Goal: Task Accomplishment & Management: Complete application form

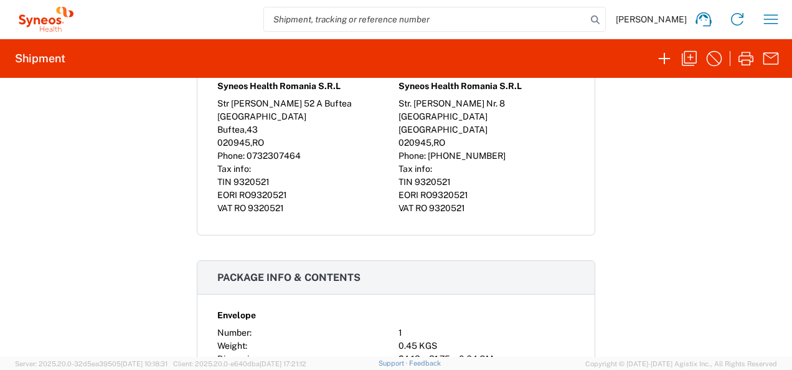
scroll to position [777, 0]
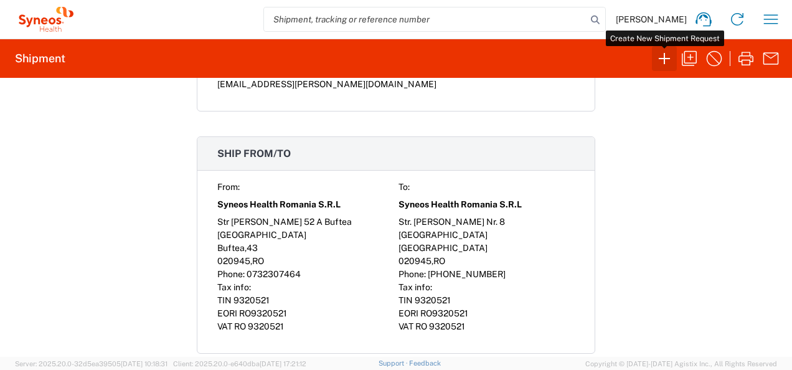
click at [666, 55] on icon "button" at bounding box center [664, 59] width 20 height 20
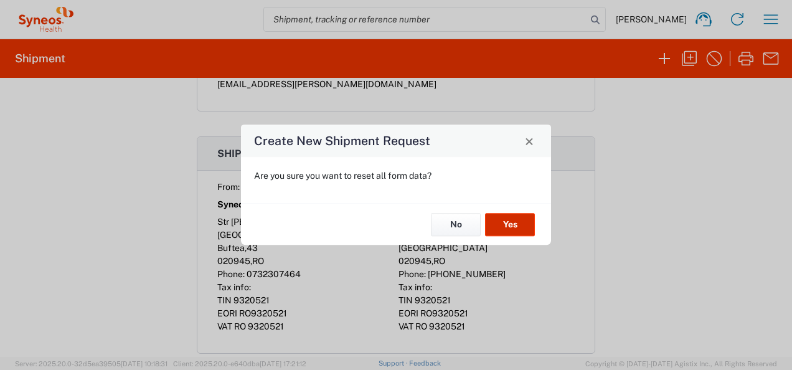
click at [519, 222] on button "Yes" at bounding box center [510, 224] width 50 height 23
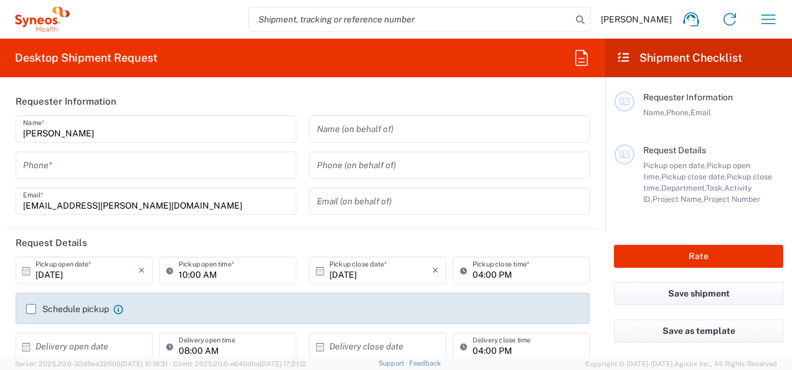
type input "Romania"
type input "3229"
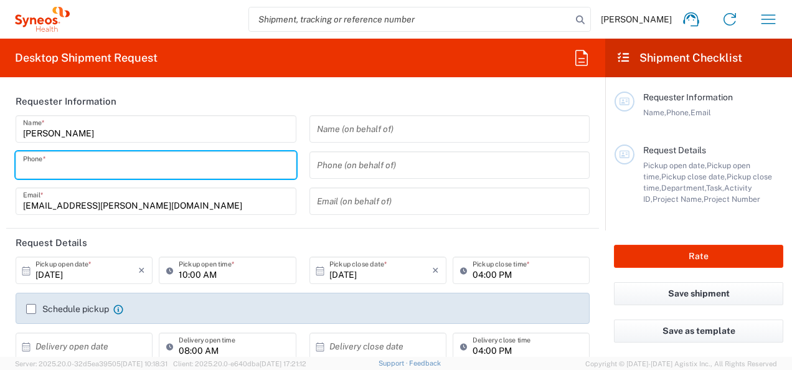
click at [133, 167] on input "tel" at bounding box center [156, 165] width 266 height 22
type input "Syneos Health Romania S.R.L"
type input "0732307464"
click at [213, 271] on input "10:00 AM" at bounding box center [234, 271] width 110 height 22
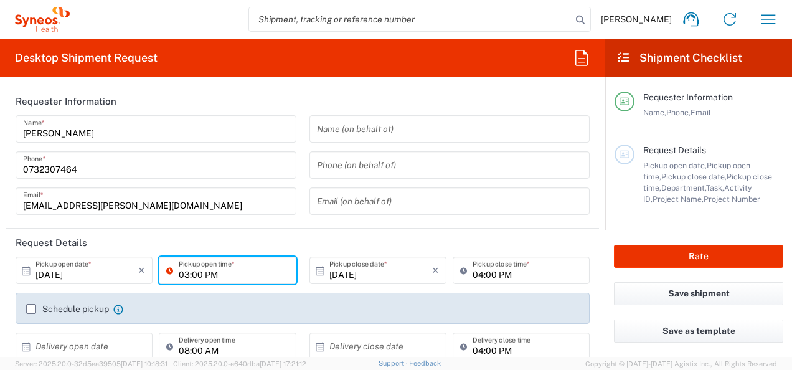
click at [479, 235] on header "Request Details" at bounding box center [302, 242] width 593 height 28
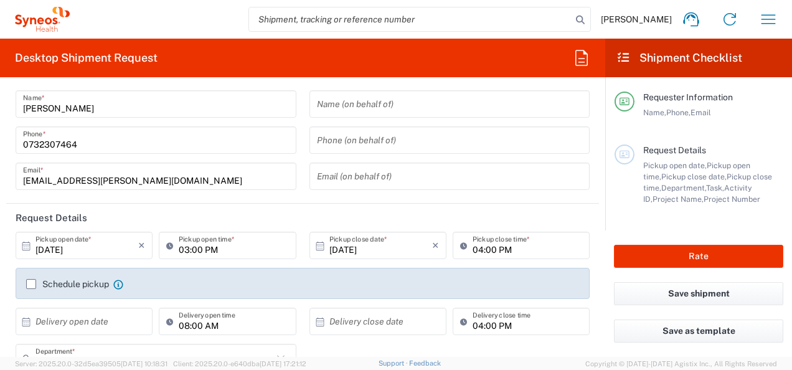
scroll to position [50, 0]
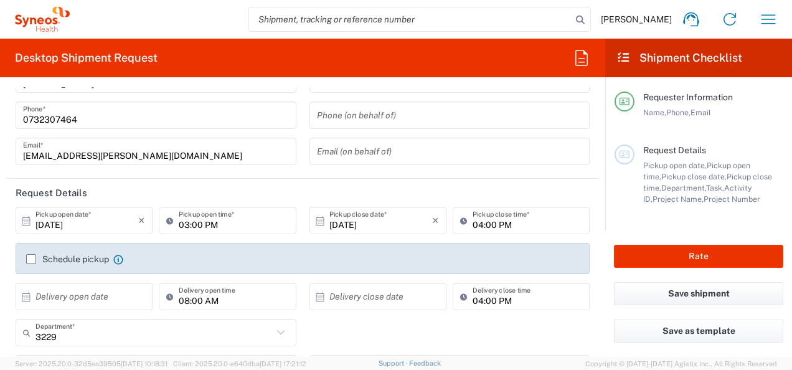
click at [216, 221] on input "03:00 PM" at bounding box center [234, 221] width 110 height 22
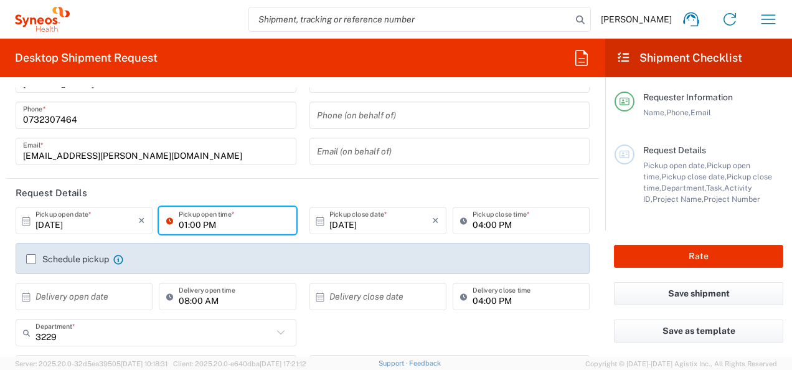
type input "01:00 PM"
click at [463, 193] on header "Request Details" at bounding box center [302, 193] width 593 height 28
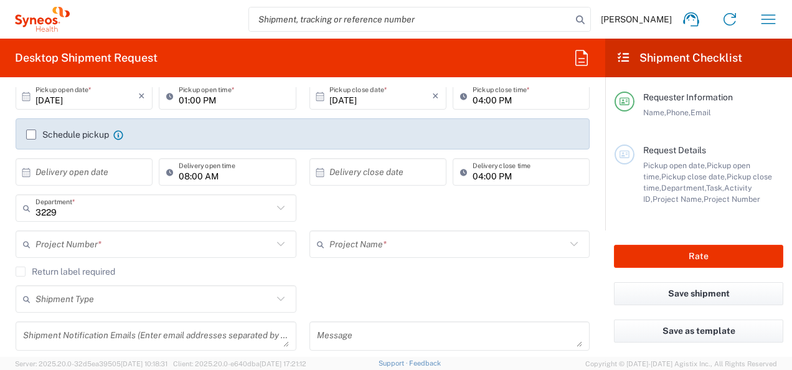
scroll to position [199, 0]
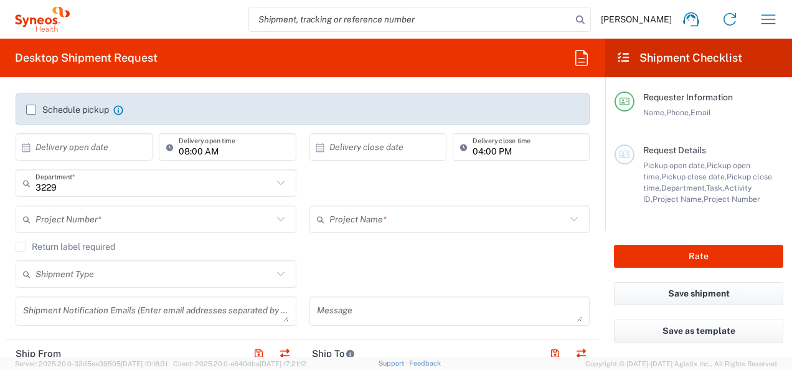
click at [177, 222] on input "text" at bounding box center [153, 220] width 237 height 22
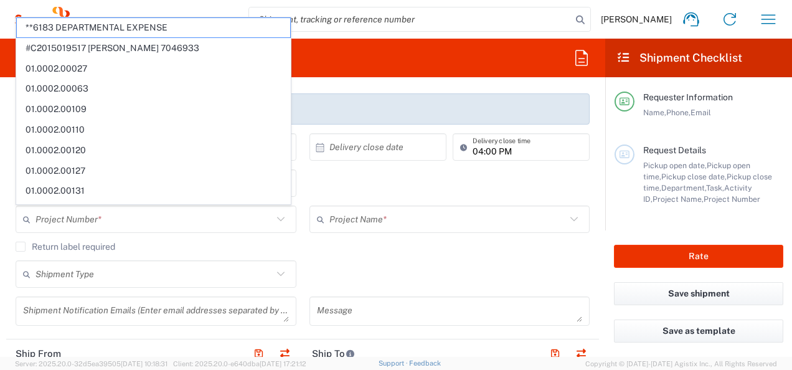
click at [405, 265] on div "Shipment Type Batch Regular" at bounding box center [302, 278] width 587 height 36
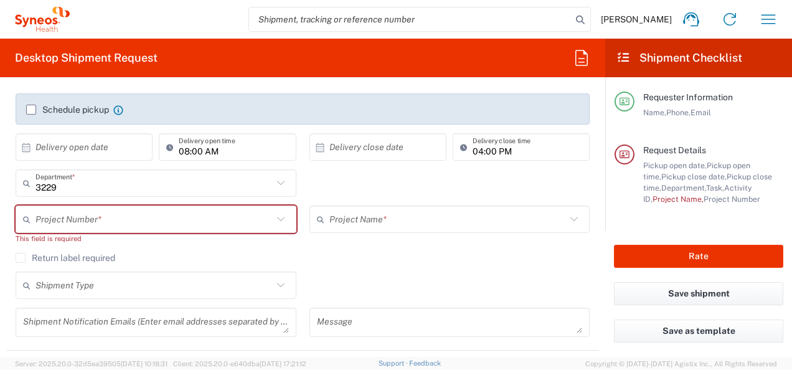
click at [224, 224] on input "text" at bounding box center [153, 220] width 237 height 22
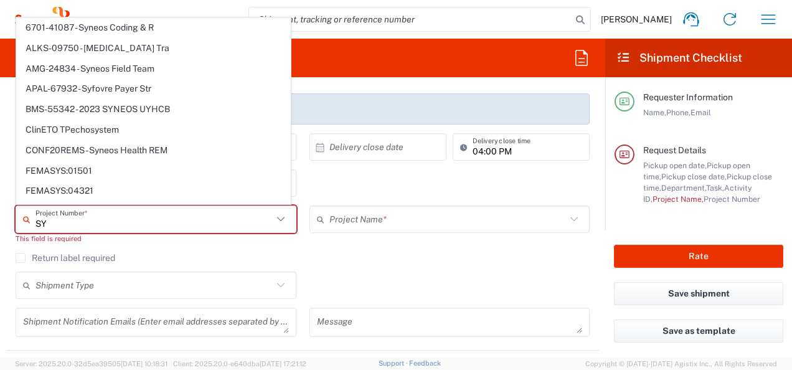
type input "S"
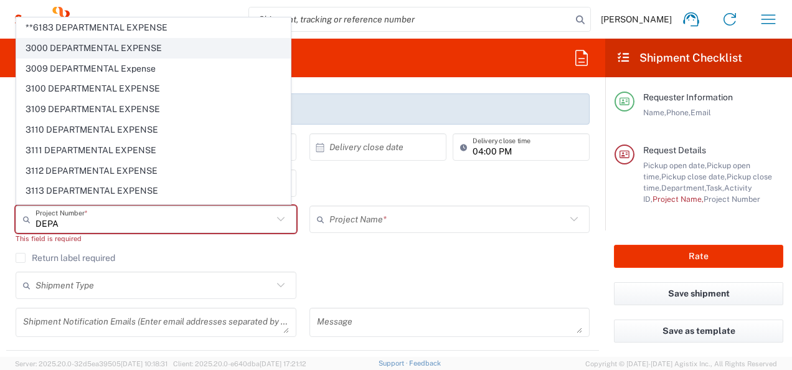
click at [190, 44] on span "3000 DEPARTMENTAL EXPENSE" at bounding box center [153, 48] width 273 height 19
type input "3000 DEPARTMENTAL EXPENSE"
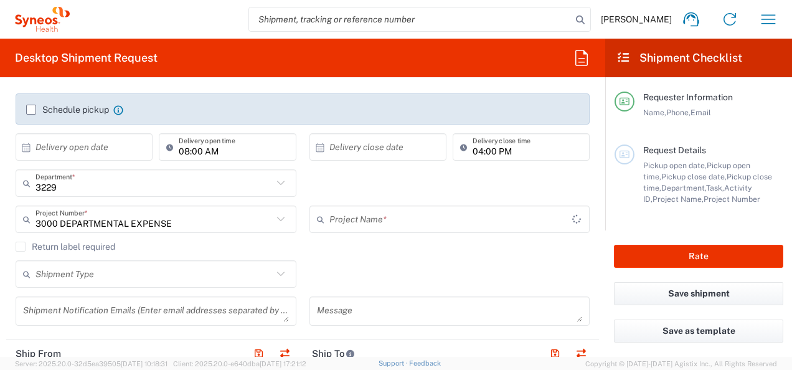
type input "3000 DEPARTMENTAL EXPENSE"
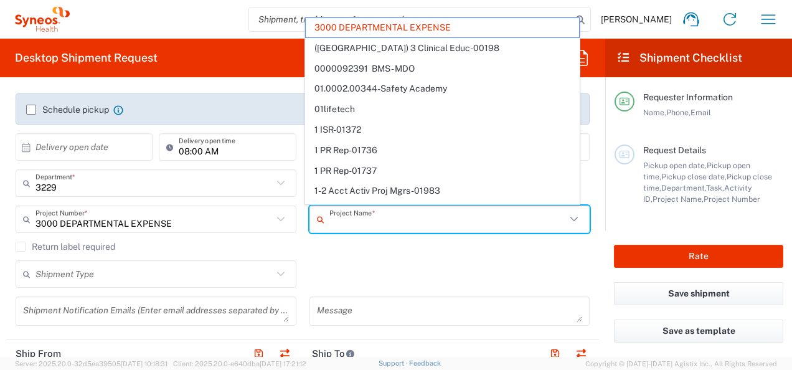
click at [414, 224] on input "text" at bounding box center [447, 220] width 237 height 22
click at [425, 248] on agx-checkbox-control "Return label required" at bounding box center [303, 247] width 574 height 10
type input "3000 DEPARTMENTAL EXPENSE"
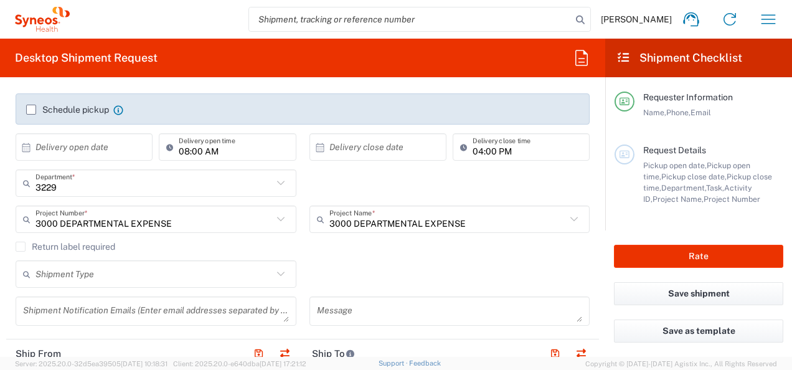
click at [275, 271] on icon at bounding box center [281, 274] width 16 height 16
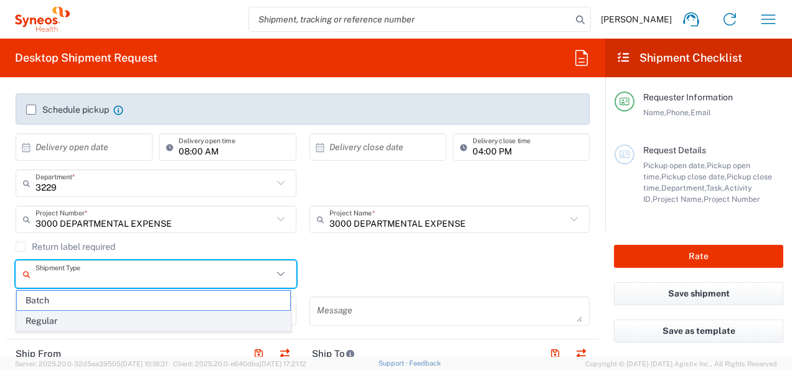
click at [168, 318] on span "Regular" at bounding box center [153, 320] width 273 height 19
type input "Regular"
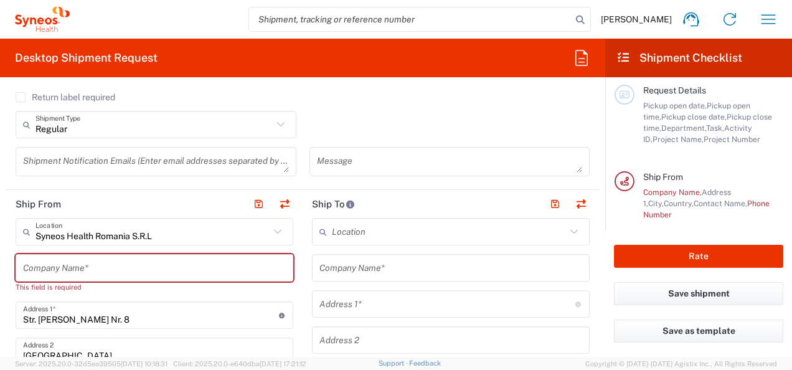
scroll to position [374, 0]
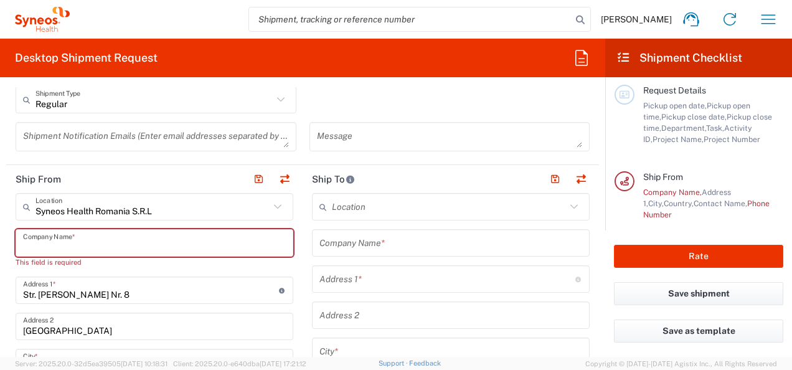
click at [84, 240] on input "text" at bounding box center [154, 243] width 263 height 22
type input "s"
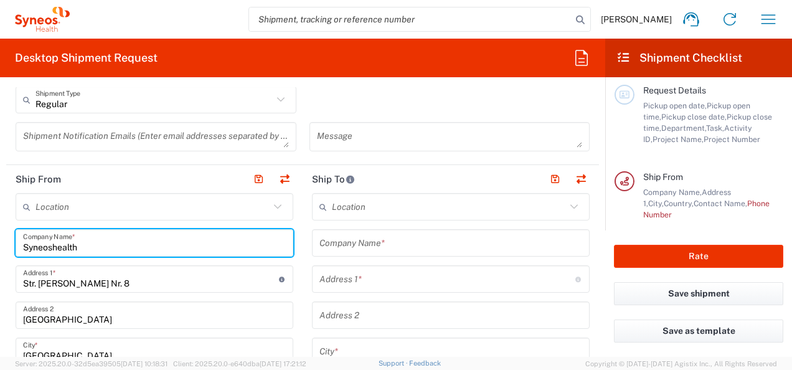
type input "Syneoshealth"
click at [103, 207] on input "text" at bounding box center [152, 207] width 234 height 22
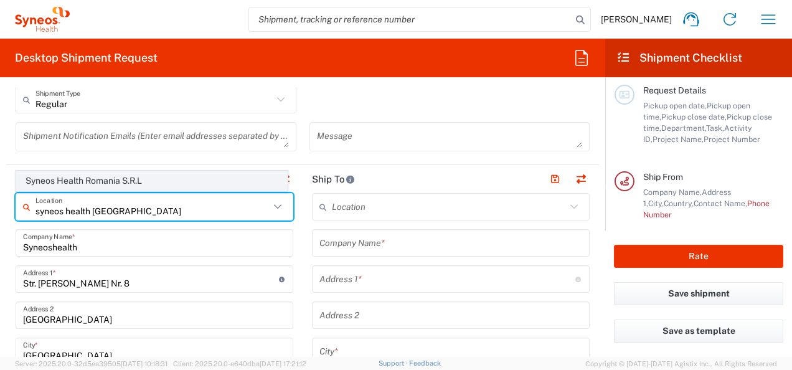
click at [85, 182] on span "Syneos Health Romania S.R.L" at bounding box center [152, 180] width 270 height 19
type input "Syneos Health Romania S.R.L"
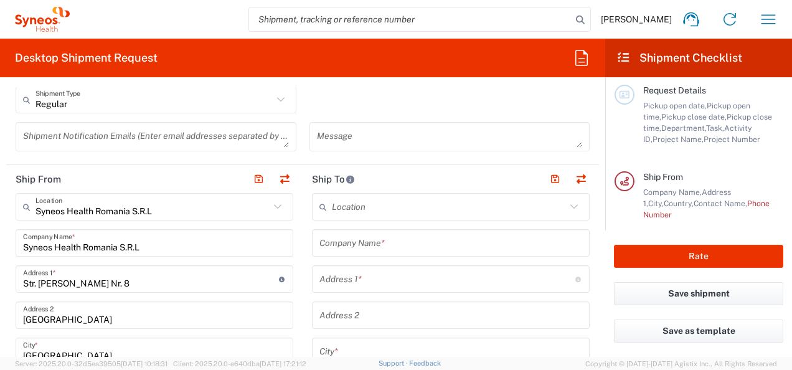
click at [440, 204] on input "text" at bounding box center [449, 207] width 234 height 22
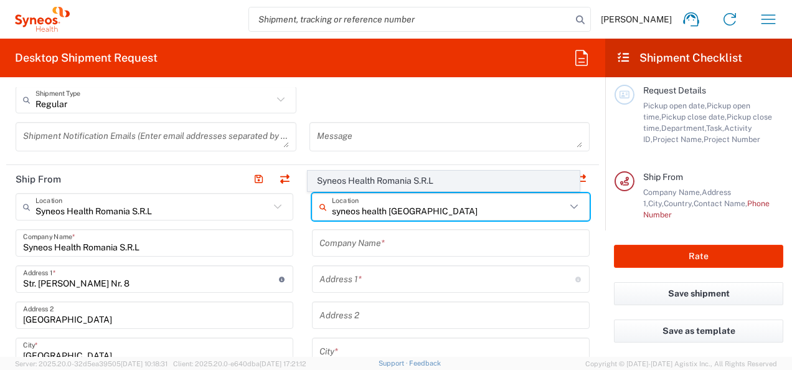
click at [395, 182] on span "Syneos Health Romania S.R.L" at bounding box center [443, 180] width 270 height 19
type input "Syneos Health Romania S.R.L"
type input "Str. Tudor Arghezi Nr. 8"
type input "Unimed Building, 6th Floor, District 2"
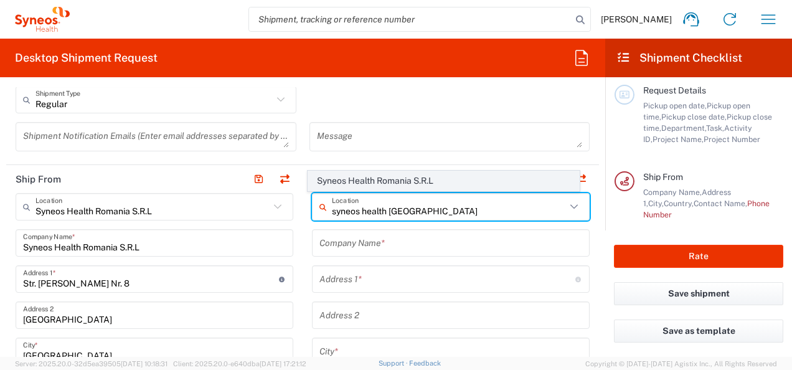
type input "Bucharest"
type input "Romania"
type input "020945"
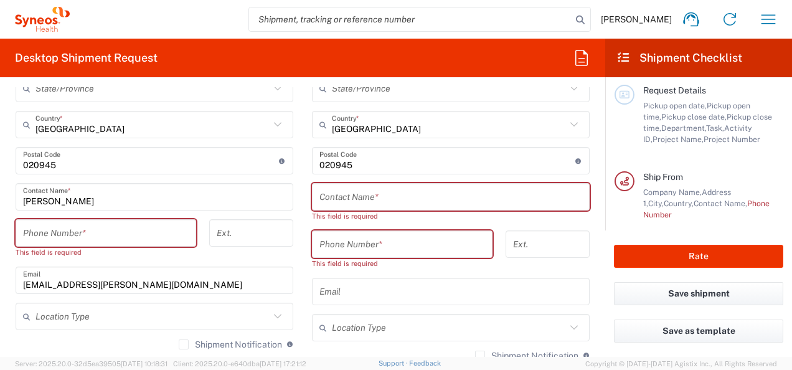
scroll to position [697, 0]
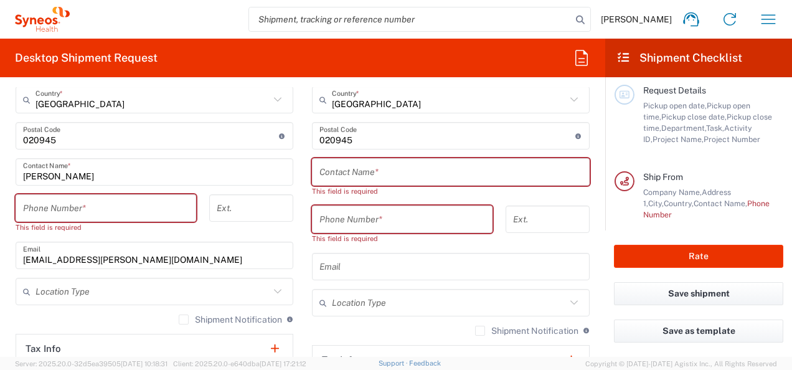
click at [73, 204] on input "tel" at bounding box center [106, 208] width 166 height 22
type input "0732307464"
type input "madalina.popa@syneoshealth.com"
type input "No"
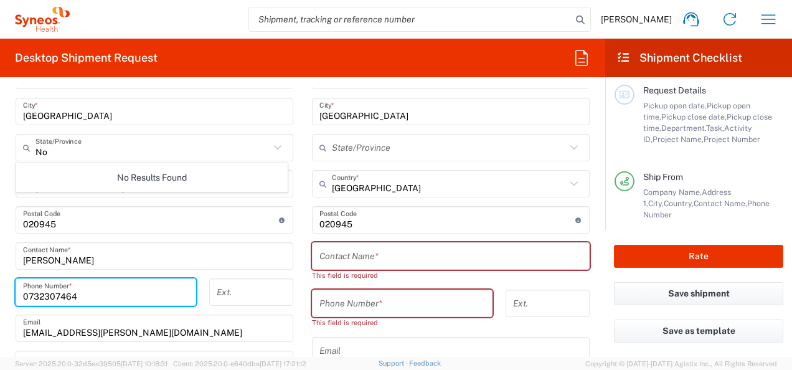
scroll to position [588, 0]
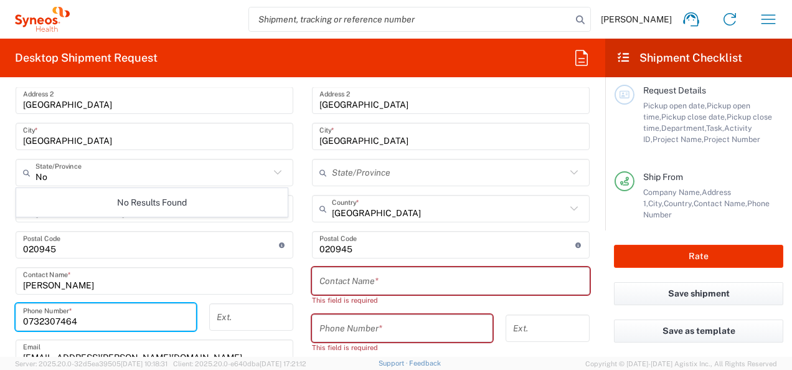
click at [393, 285] on input "text" at bounding box center [450, 281] width 263 height 22
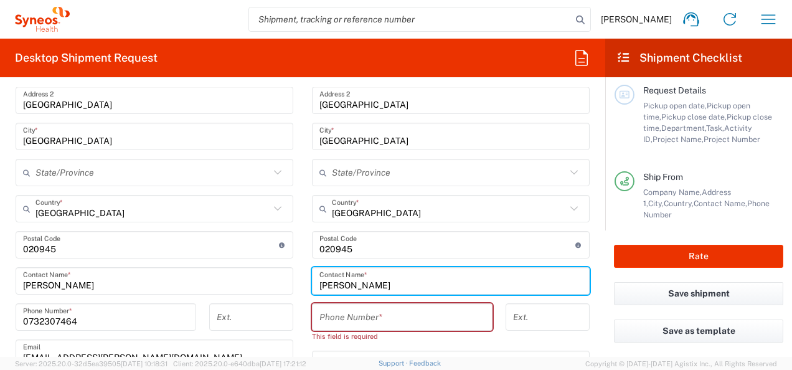
type input "Andreea Voicu"
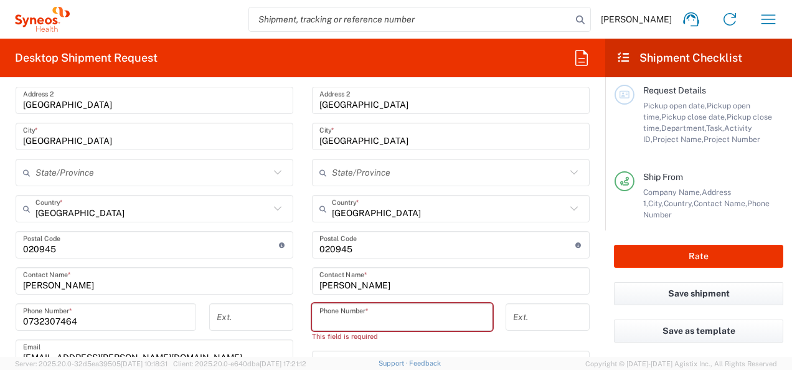
click at [379, 314] on input "tel" at bounding box center [402, 317] width 166 height 22
type input "0732307464"
type input "No"
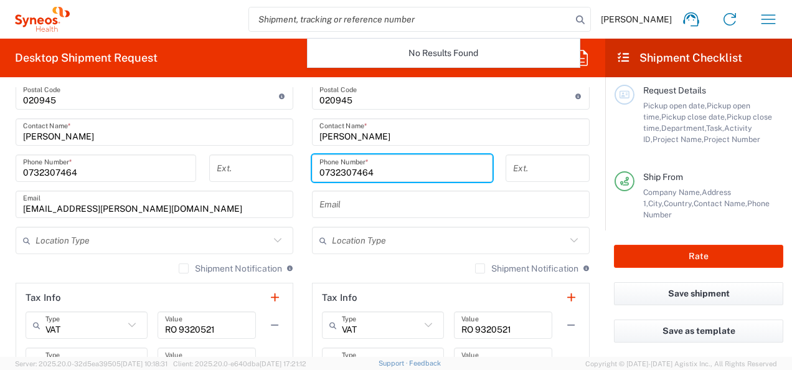
scroll to position [738, 0]
click at [255, 234] on input "text" at bounding box center [152, 240] width 234 height 22
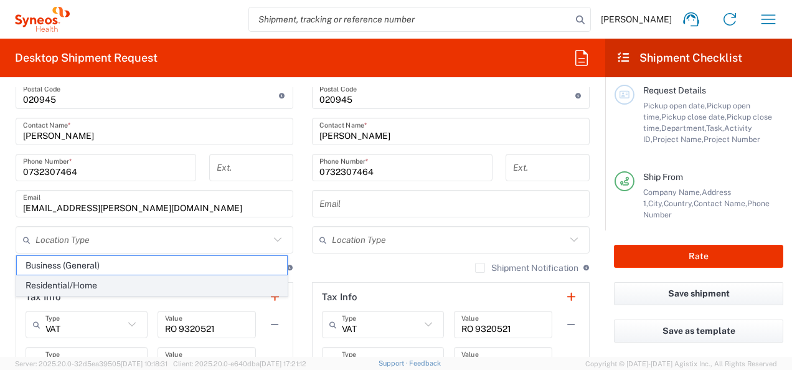
click at [148, 280] on span "Residential/Home" at bounding box center [152, 285] width 270 height 19
type input "Residential/Home"
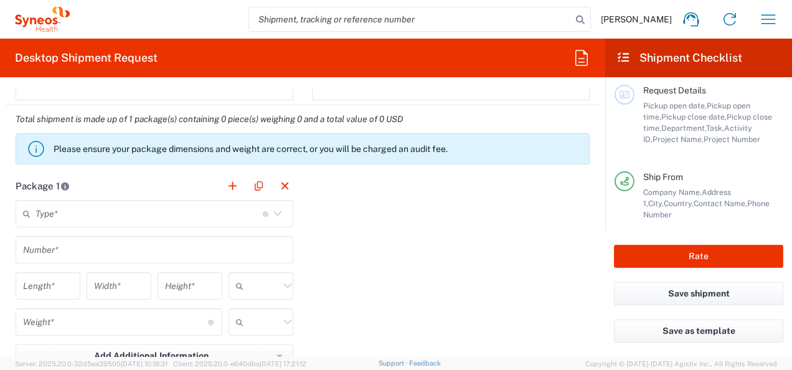
scroll to position [1086, 0]
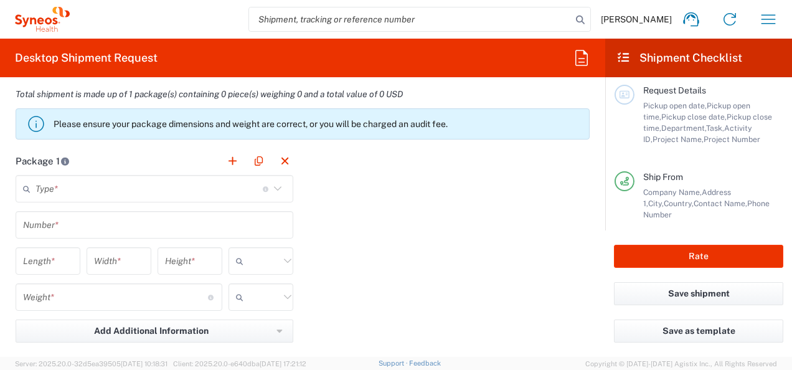
click at [138, 188] on input "text" at bounding box center [148, 189] width 227 height 22
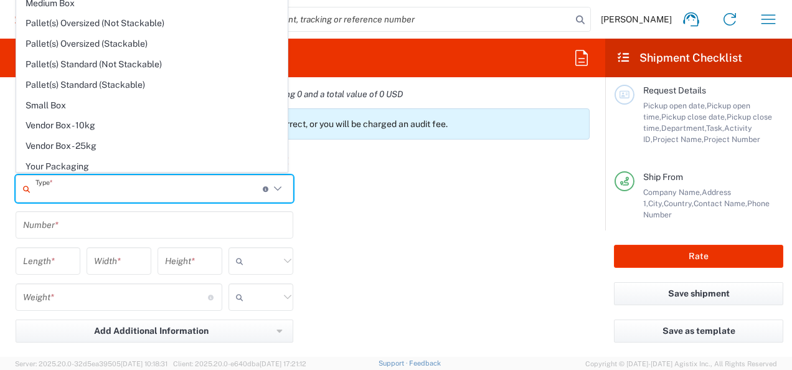
scroll to position [0, 0]
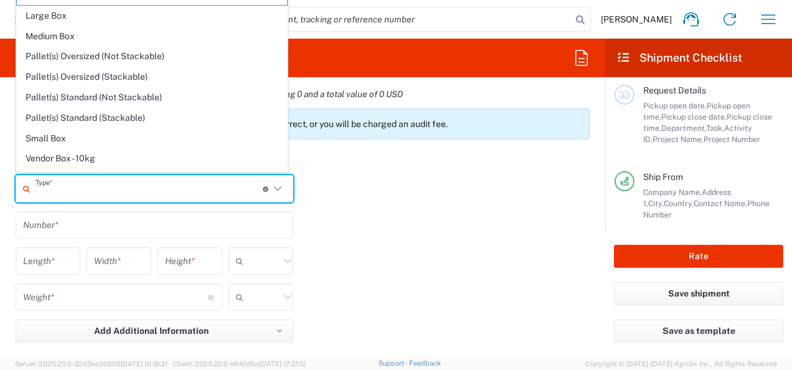
click at [390, 193] on div "Package 1 Type * Material used to package goods Envelope Large Box Medium Box P…" at bounding box center [302, 283] width 593 height 273
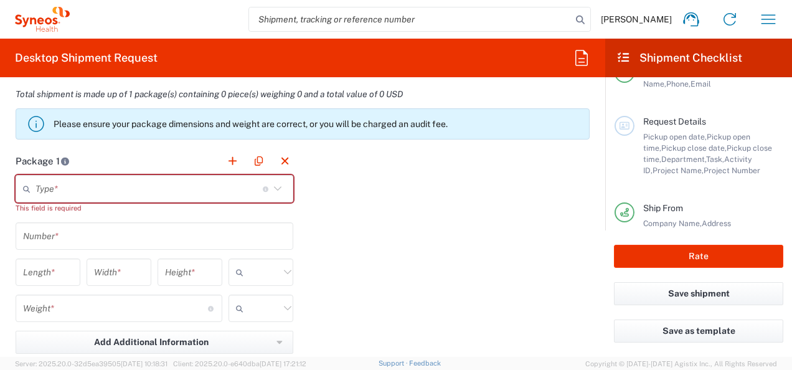
scroll to position [10, 0]
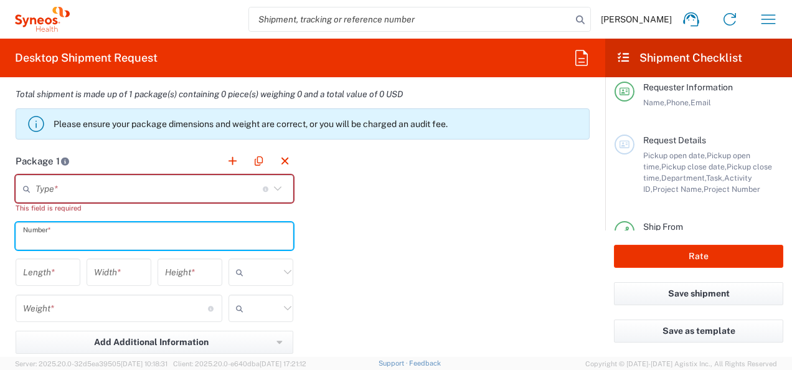
click at [119, 240] on input "text" at bounding box center [154, 236] width 263 height 22
type input "1"
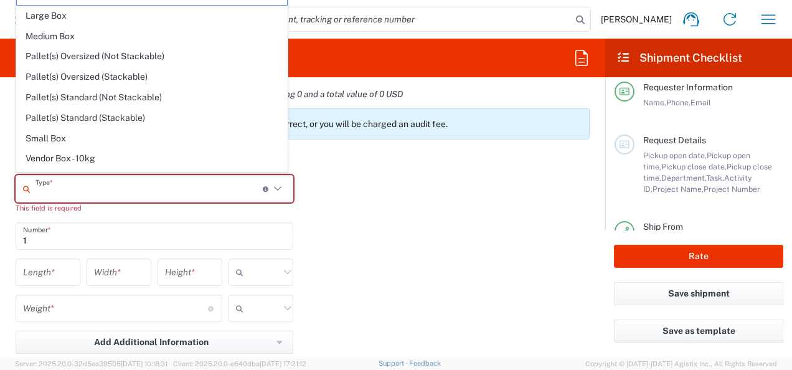
click at [102, 182] on input "text" at bounding box center [148, 189] width 227 height 22
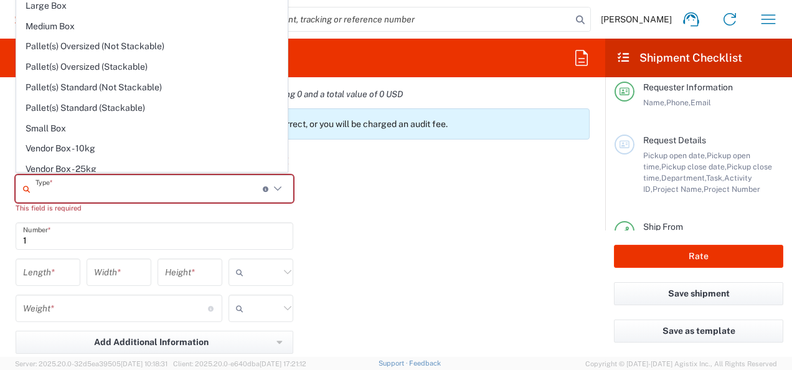
scroll to position [0, 0]
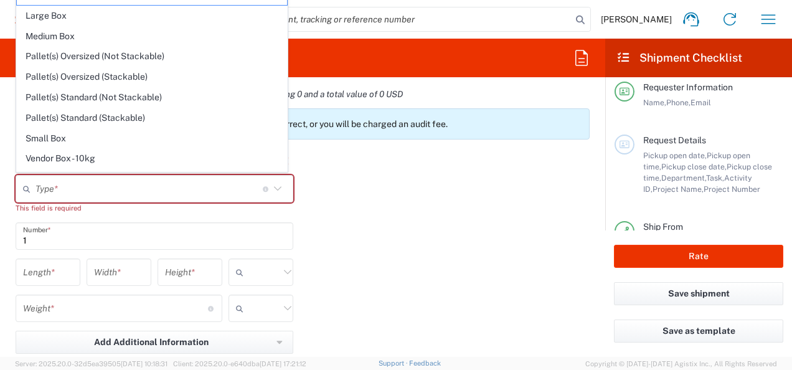
click at [361, 169] on div "Package 1 Type * Material used to package goods Envelope Large Box Medium Box P…" at bounding box center [302, 289] width 593 height 285
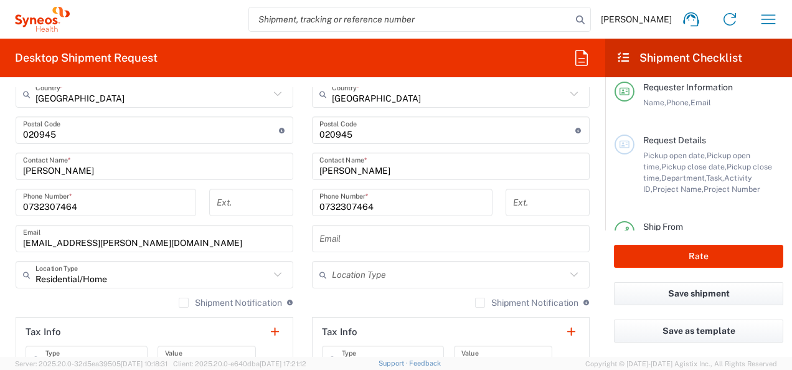
scroll to position [712, 0]
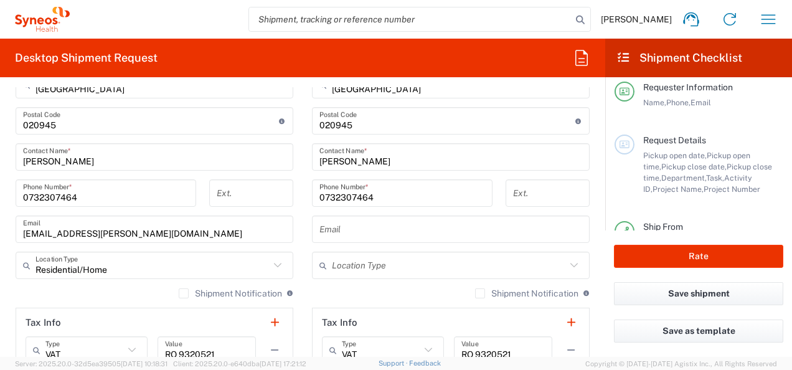
click at [372, 266] on input "text" at bounding box center [449, 266] width 234 height 22
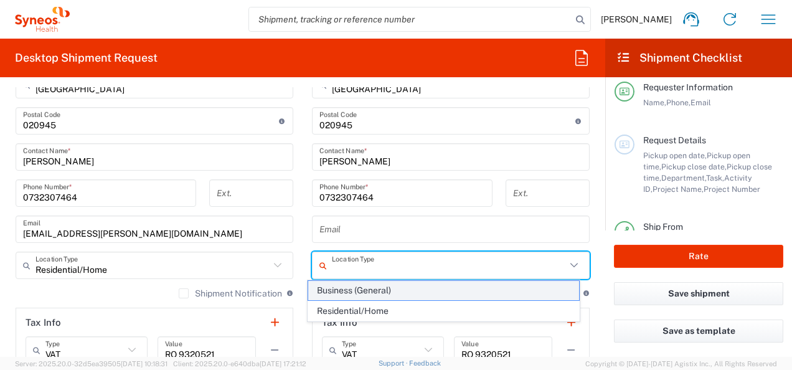
click at [376, 289] on span "Business (General)" at bounding box center [443, 290] width 270 height 19
type input "Business (General)"
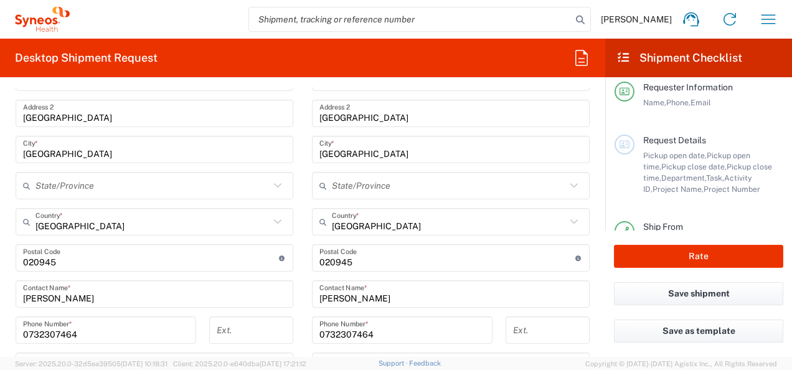
scroll to position [565, 0]
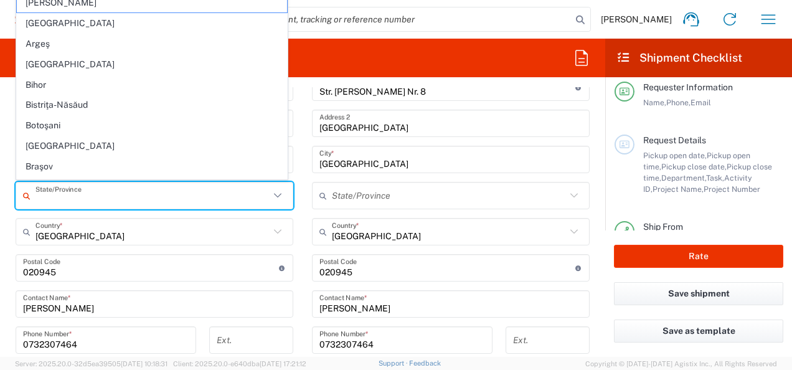
click at [130, 192] on input "text" at bounding box center [152, 196] width 234 height 22
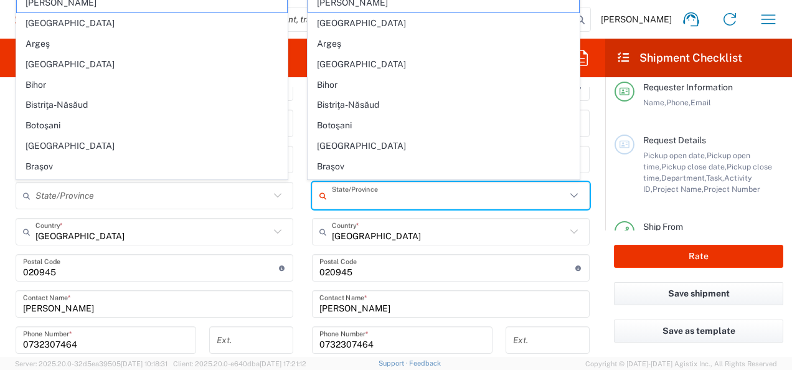
click at [423, 188] on input "text" at bounding box center [449, 196] width 234 height 22
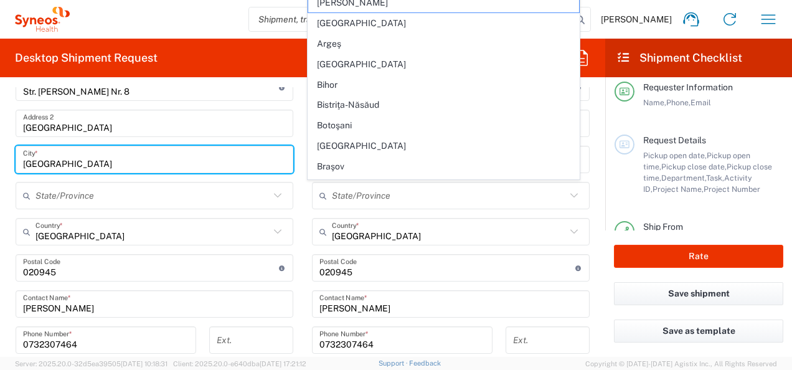
click at [73, 166] on input "Bucharest" at bounding box center [154, 160] width 263 height 22
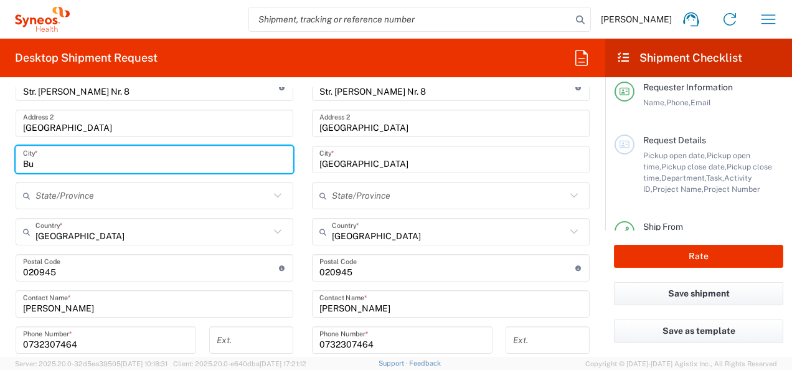
type input "B"
type input "Buftea"
click at [95, 199] on input "text" at bounding box center [152, 196] width 234 height 22
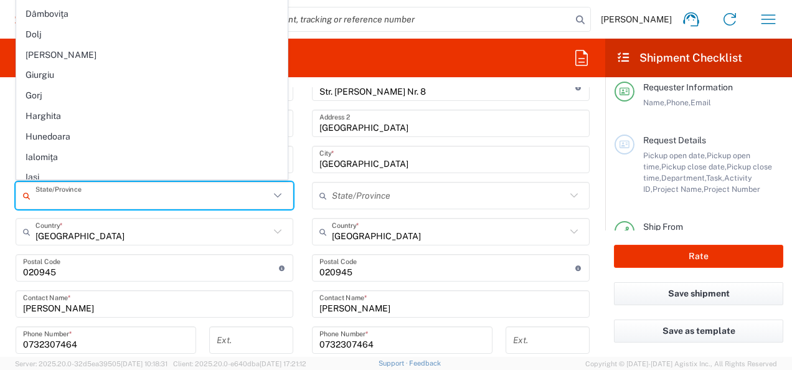
scroll to position [336, 0]
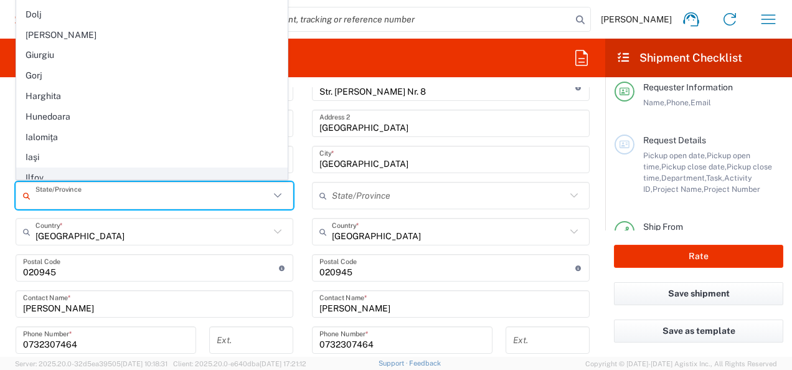
click at [98, 168] on span "Ilfov" at bounding box center [152, 177] width 270 height 19
type input "Ilfov"
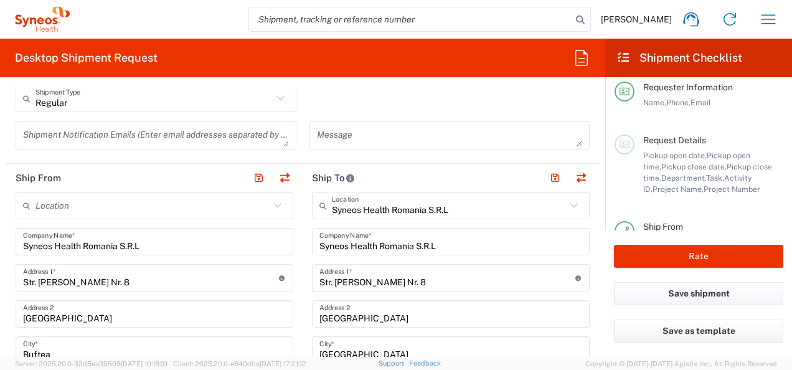
scroll to position [381, 0]
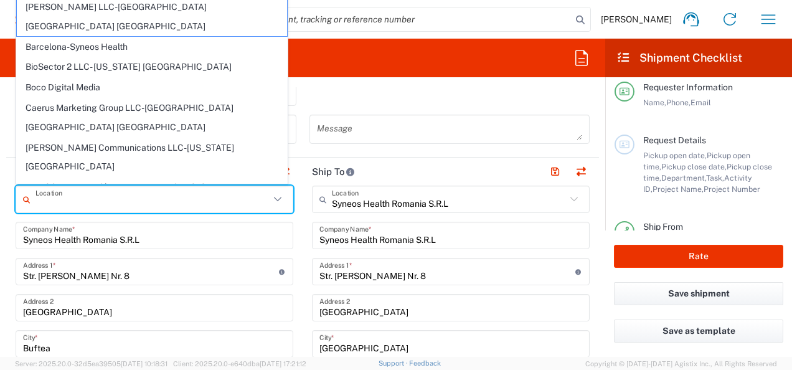
click at [245, 207] on input "text" at bounding box center [152, 200] width 234 height 22
click at [411, 100] on div "Regular Shipment Type Batch Regular" at bounding box center [302, 96] width 587 height 36
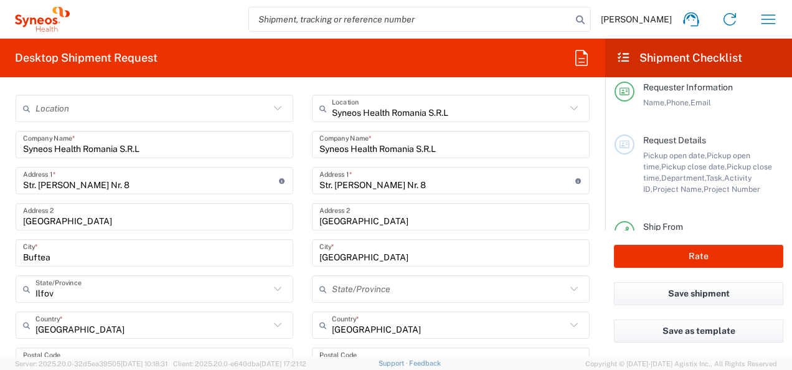
scroll to position [481, 0]
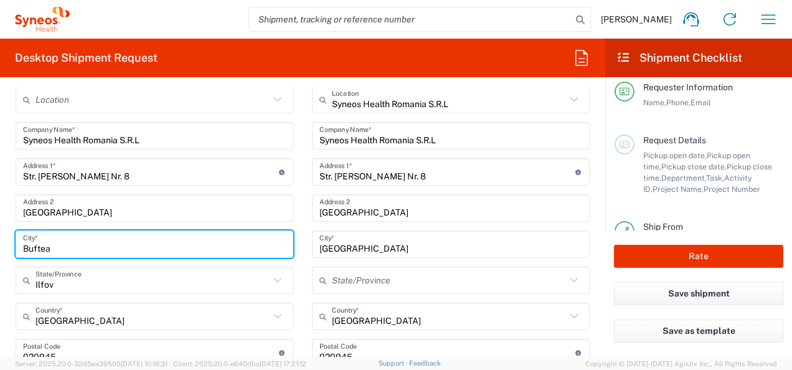
click at [112, 243] on input "Buftea" at bounding box center [154, 244] width 263 height 22
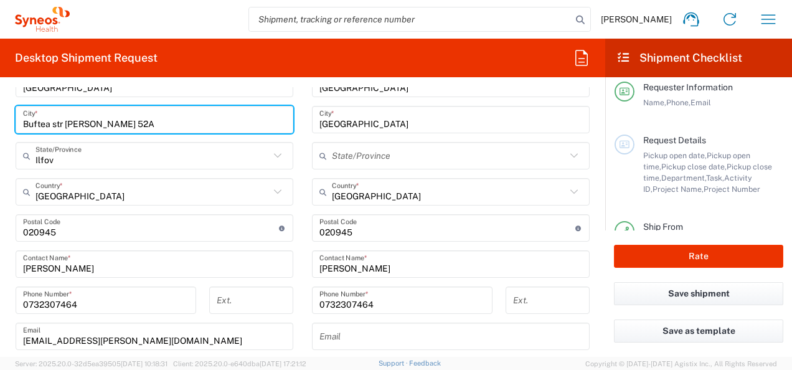
scroll to position [630, 0]
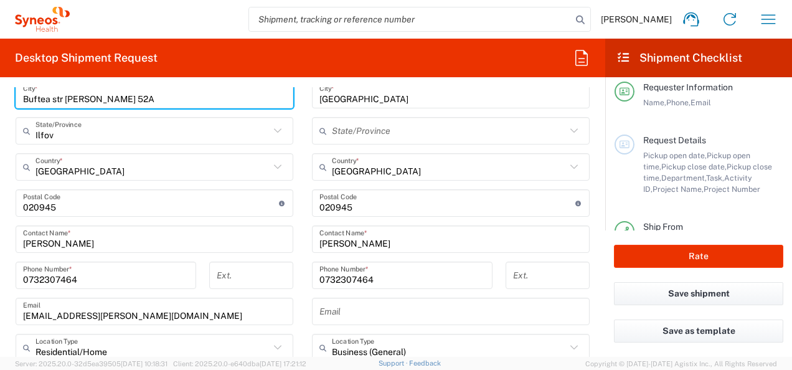
type input "Buftea str Ion Vlad 52A"
click at [146, 207] on input "undefined" at bounding box center [151, 203] width 256 height 22
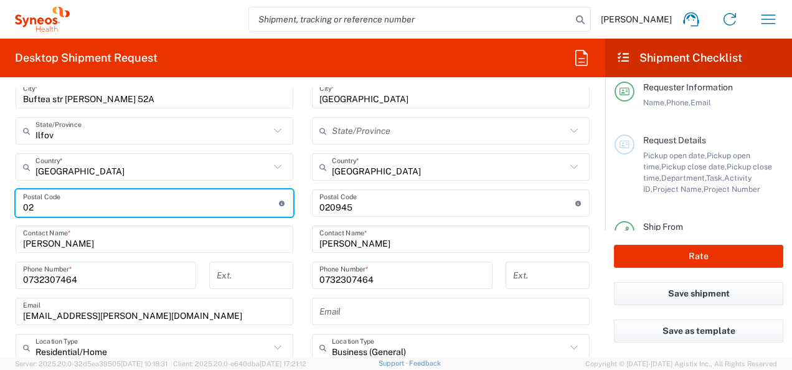
type input "0"
type input "-"
type input "070000"
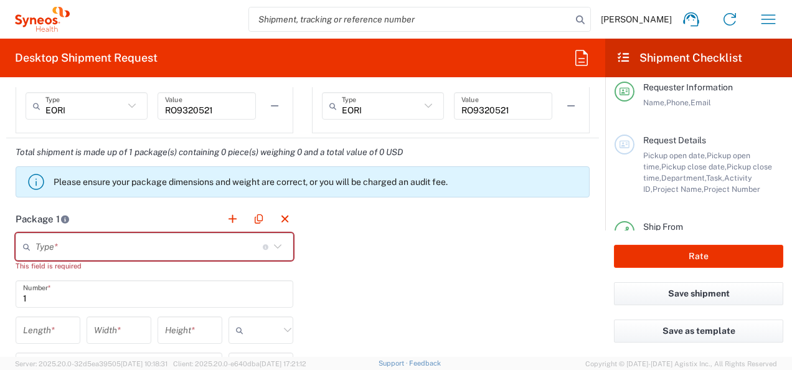
scroll to position [1053, 0]
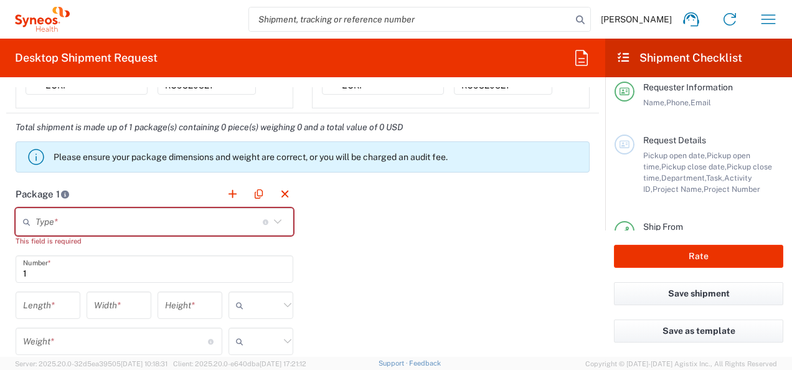
click at [273, 219] on icon at bounding box center [278, 222] width 16 height 16
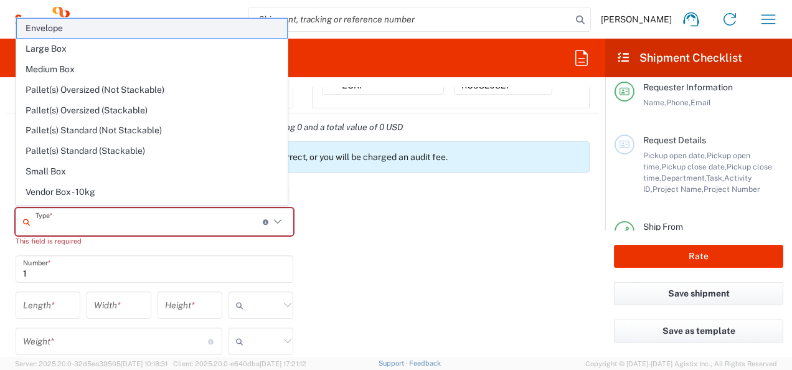
click at [133, 31] on span "Envelope" at bounding box center [152, 28] width 270 height 19
type input "Envelope"
type input "9.5"
type input "12.5"
type input "0.25"
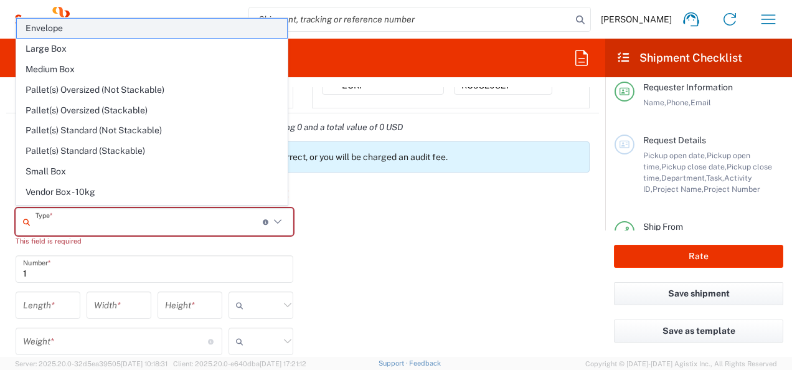
type input "in"
type input "0.45"
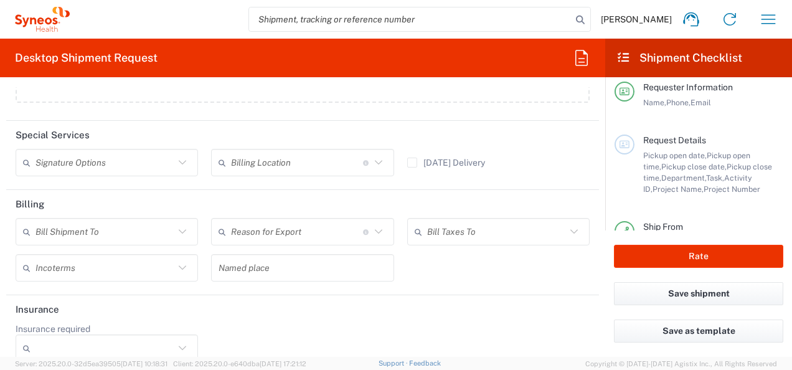
scroll to position [1574, 0]
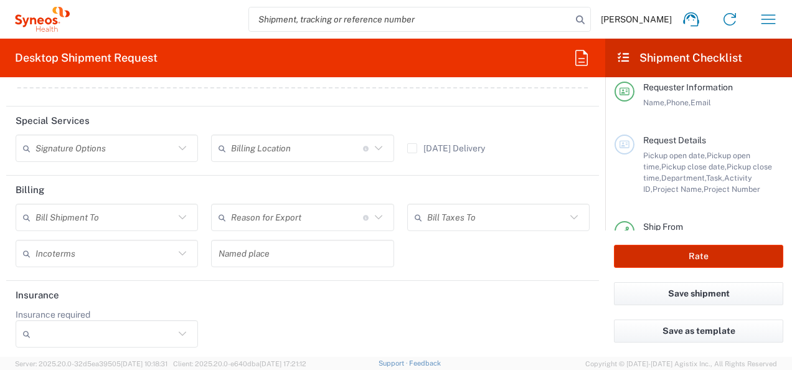
click at [720, 253] on button "Rate" at bounding box center [698, 256] width 169 height 23
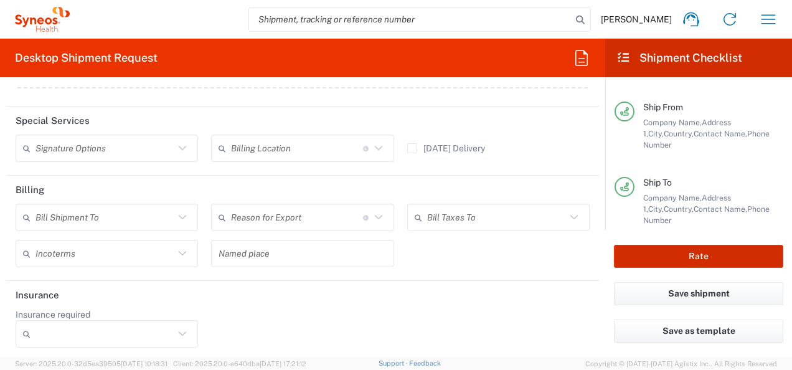
scroll to position [248, 0]
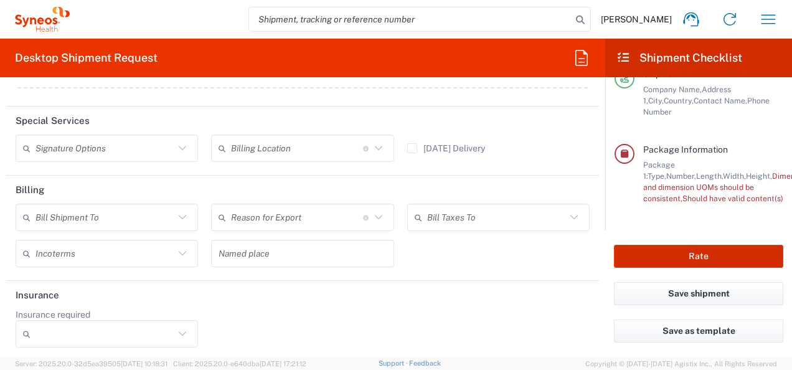
type input "3000 DEPARTMENTAL EXPENSE"
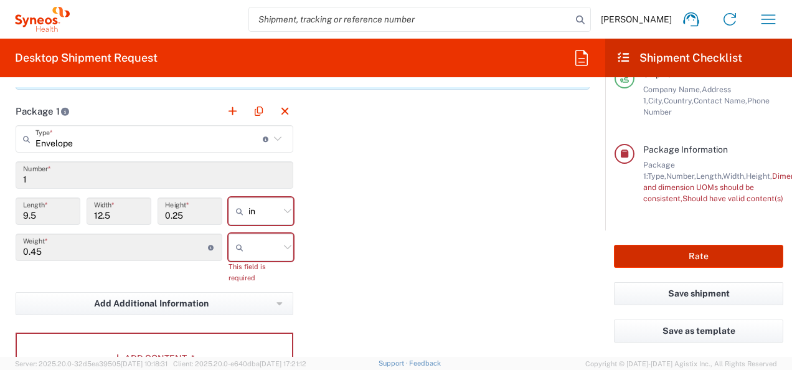
scroll to position [1127, 0]
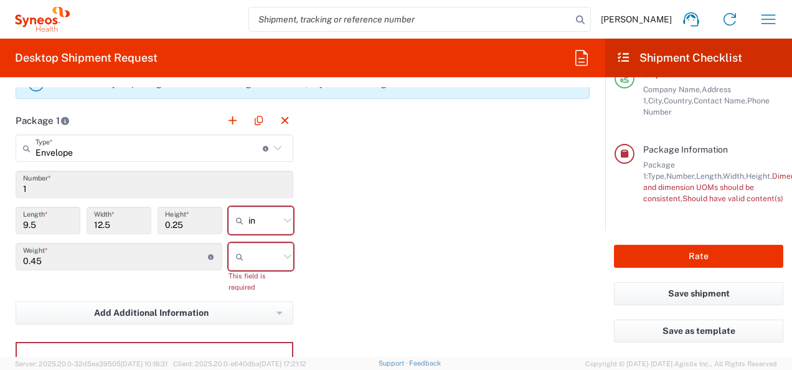
click at [269, 220] on input "in" at bounding box center [263, 220] width 31 height 20
click at [254, 267] on span "cm" at bounding box center [256, 265] width 61 height 19
type input "24.13"
type input "31.75"
type input "0.64"
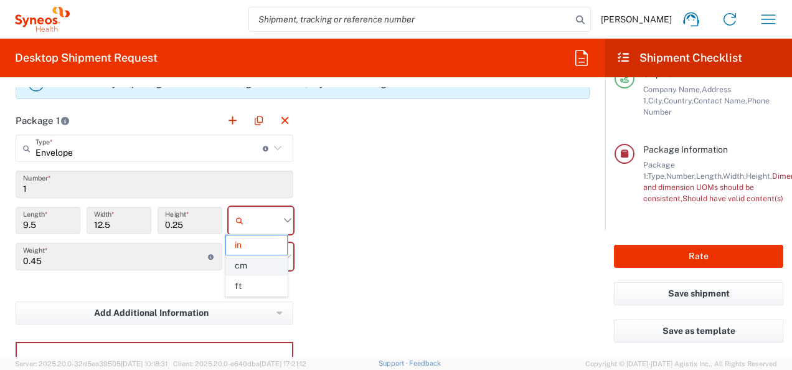
type input "cm"
click at [280, 254] on icon at bounding box center [288, 256] width 16 height 16
click at [268, 286] on span "kgs" at bounding box center [256, 280] width 61 height 19
type input "kgs"
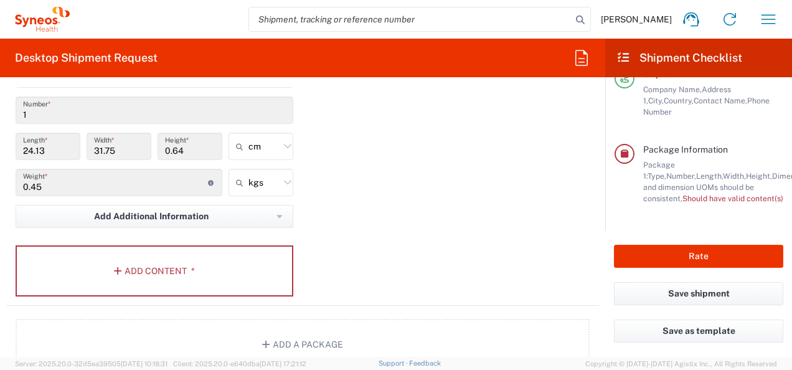
scroll to position [1202, 0]
click at [195, 257] on button "Add Content *" at bounding box center [155, 270] width 278 height 51
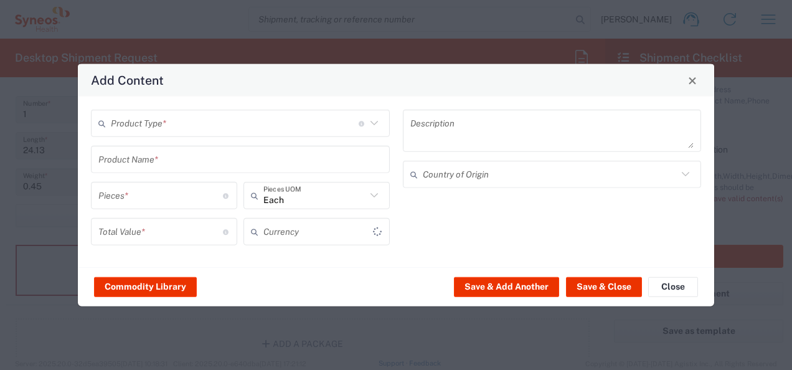
type input "US Dollar"
click at [268, 131] on input "text" at bounding box center [235, 123] width 248 height 22
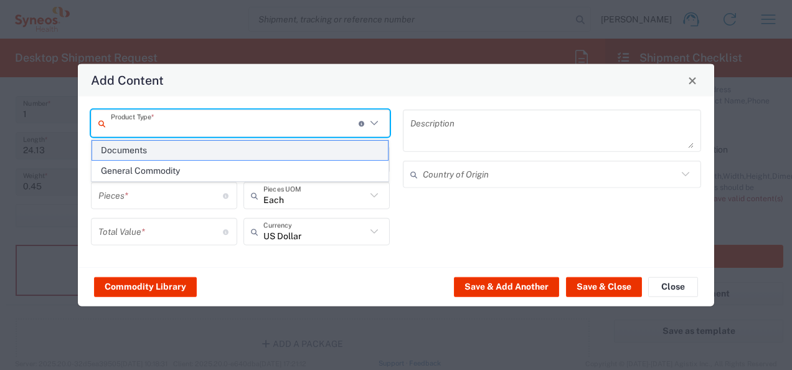
click at [186, 149] on span "Documents" at bounding box center [240, 150] width 296 height 19
type input "Documents"
type input "1"
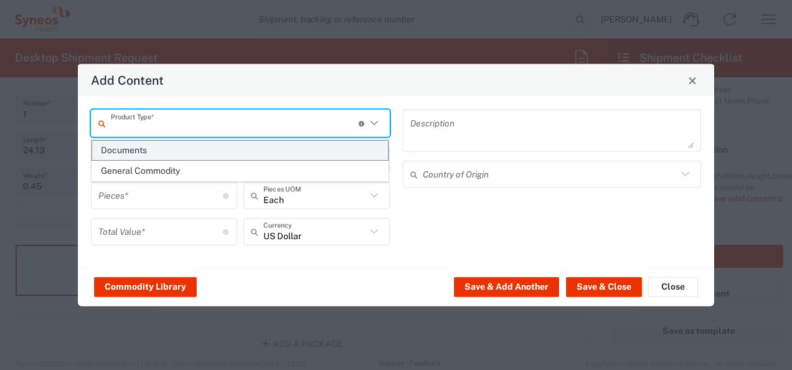
type textarea "Documents"
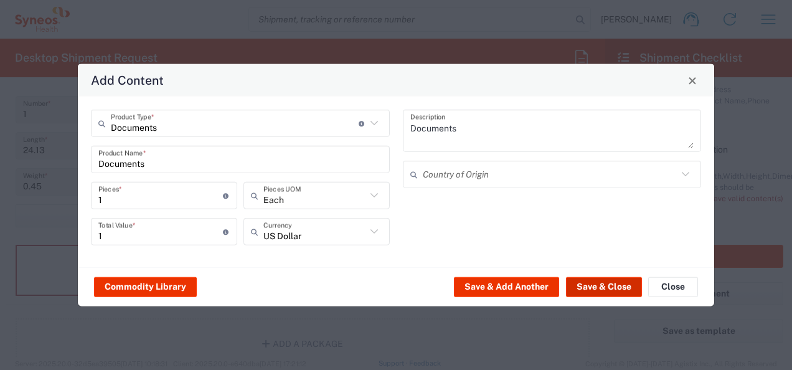
click at [605, 286] on button "Save & Close" at bounding box center [604, 286] width 76 height 20
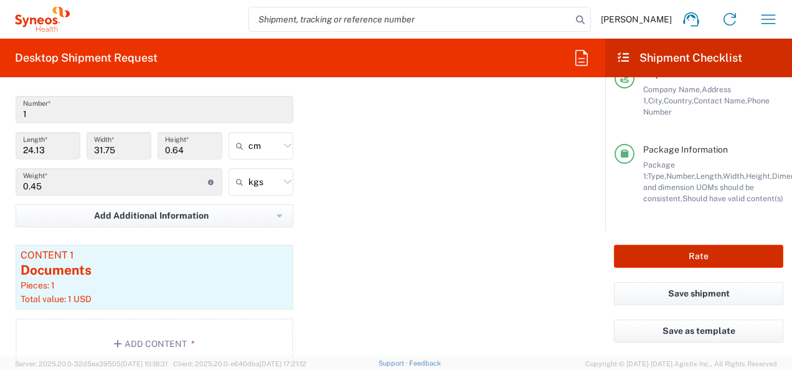
click at [694, 254] on button "Rate" at bounding box center [698, 256] width 169 height 23
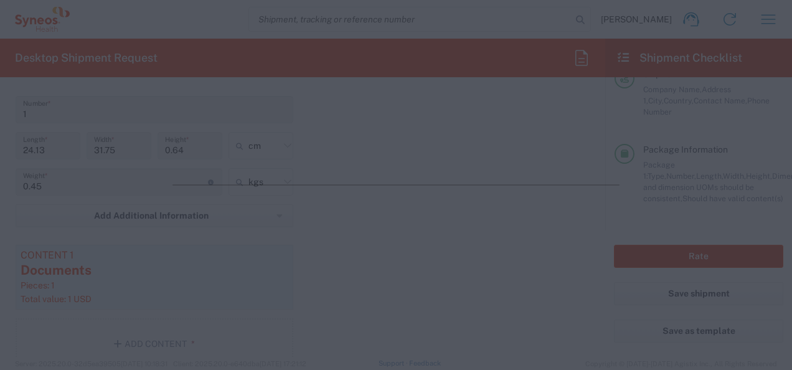
click at [672, 247] on div at bounding box center [396, 185] width 792 height 370
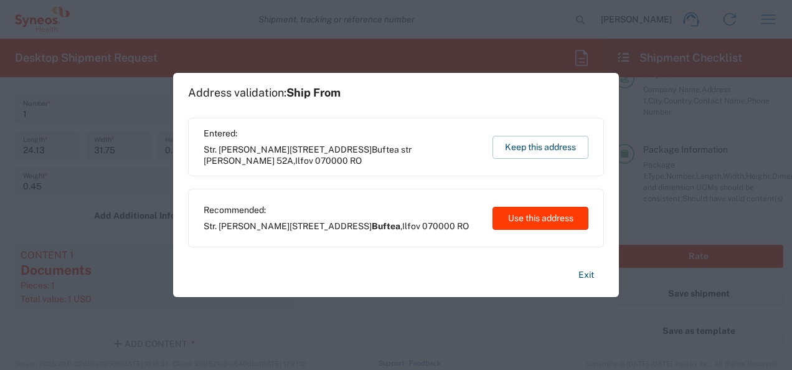
click at [529, 219] on button "Use this address" at bounding box center [540, 218] width 96 height 23
type input "Buftea"
type input "Ilfov"
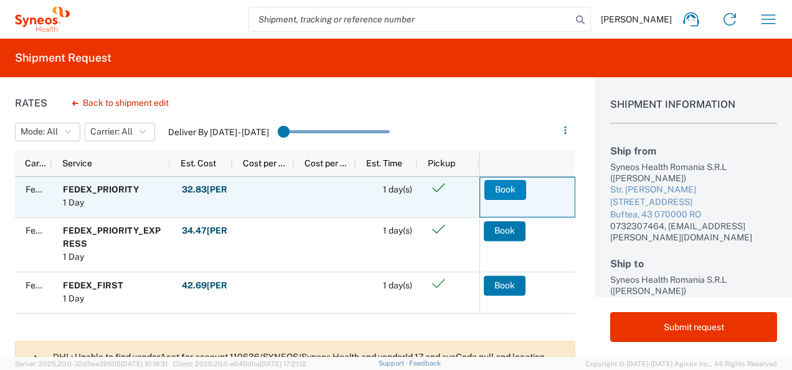
click at [512, 187] on button "Book" at bounding box center [505, 190] width 42 height 20
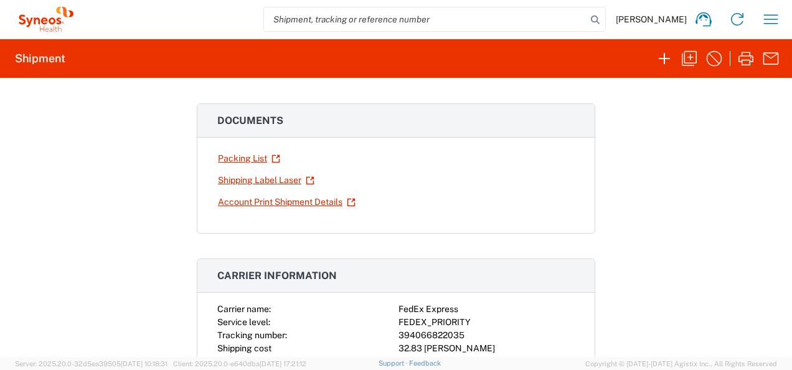
scroll to position [51, 0]
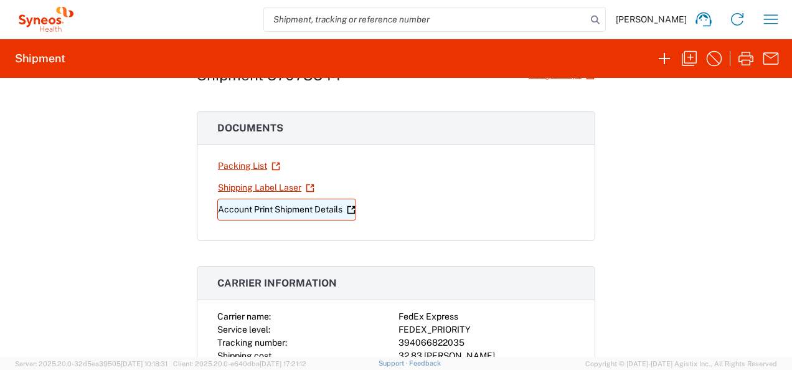
click at [266, 211] on link "Account Print Shipment Details" at bounding box center [286, 210] width 139 height 22
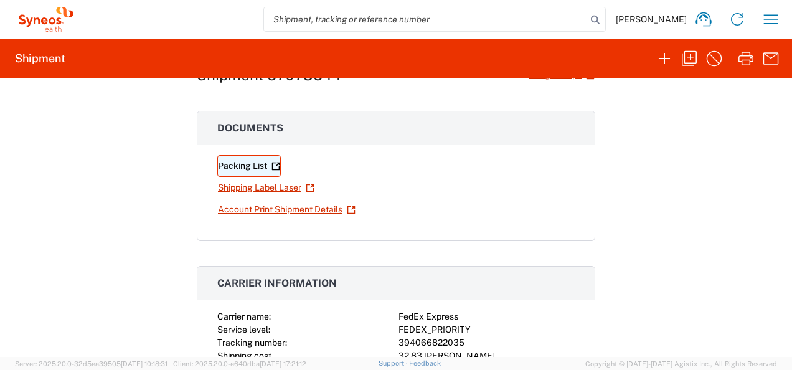
click at [227, 164] on link "Packing List" at bounding box center [249, 166] width 64 height 22
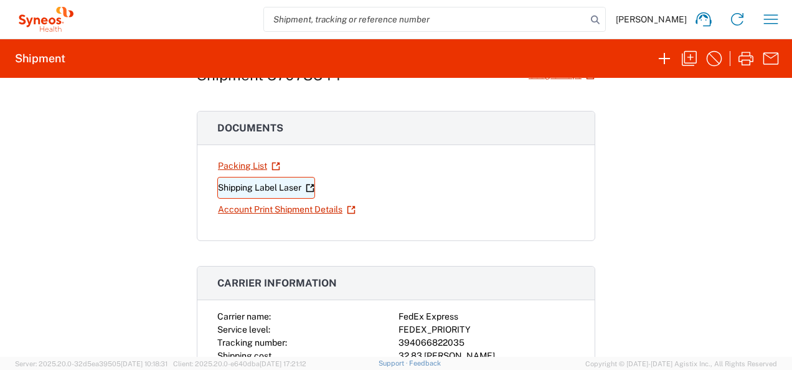
click at [258, 186] on link "Shipping Label Laser" at bounding box center [266, 188] width 98 height 22
